Goal: Information Seeking & Learning: Learn about a topic

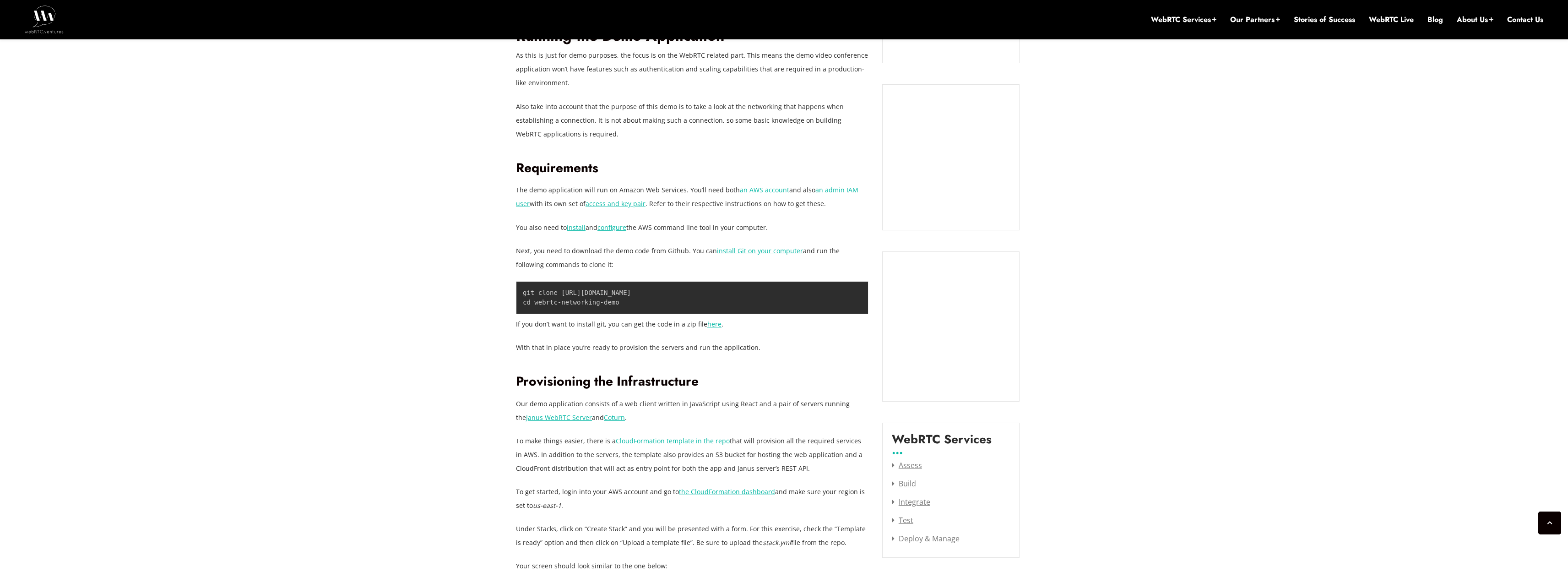
scroll to position [786, 0]
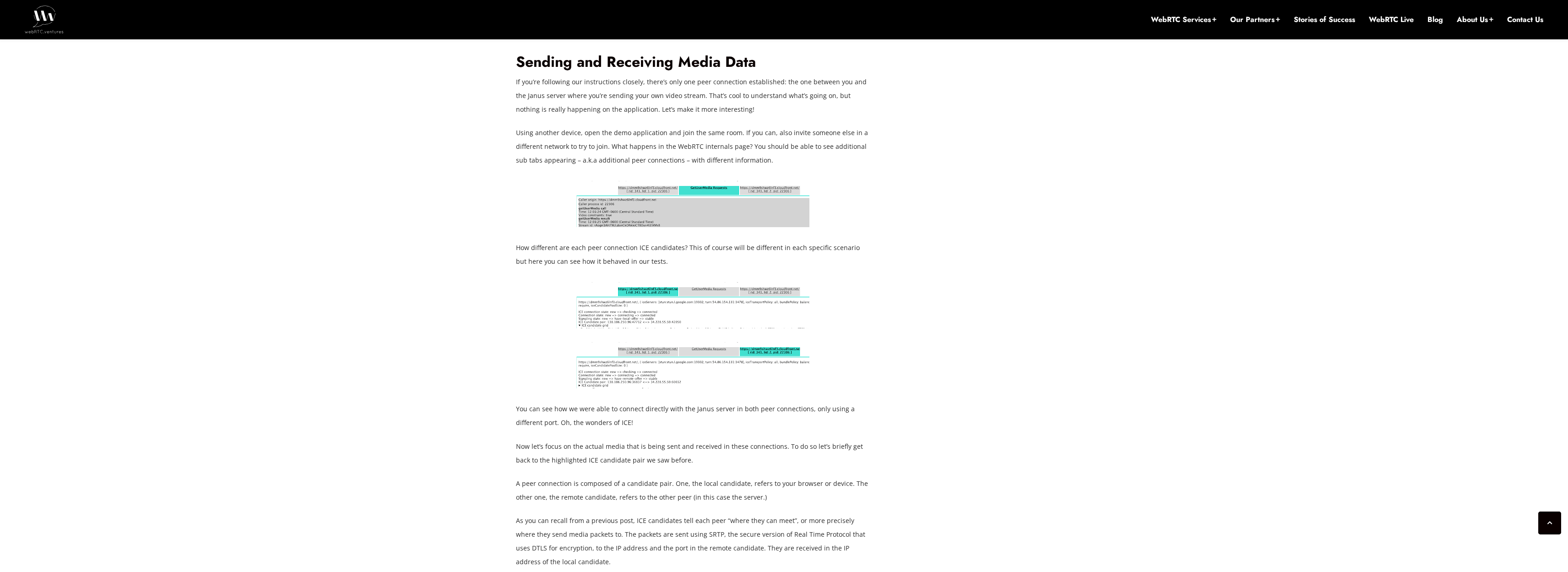
scroll to position [7821, 0]
drag, startPoint x: 547, startPoint y: 248, endPoint x: 677, endPoint y: 249, distance: 130.0
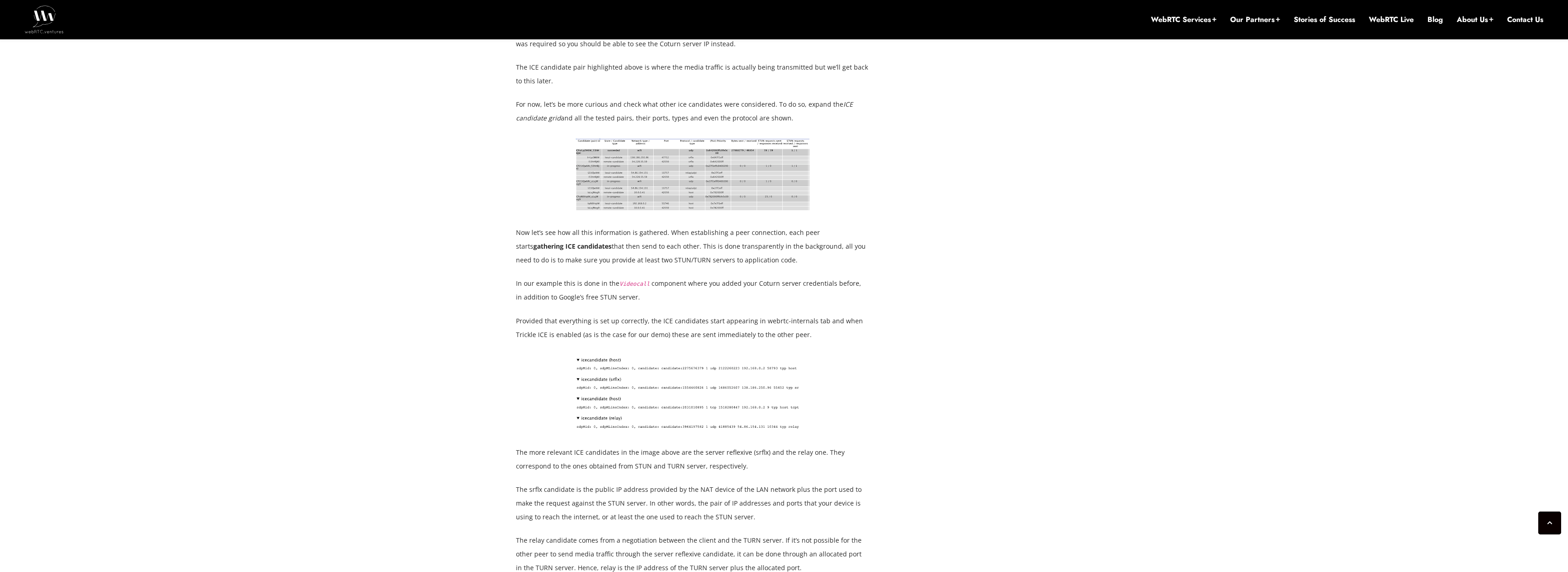
scroll to position [7232, 0]
